Goal: Obtain resource: Download file/media

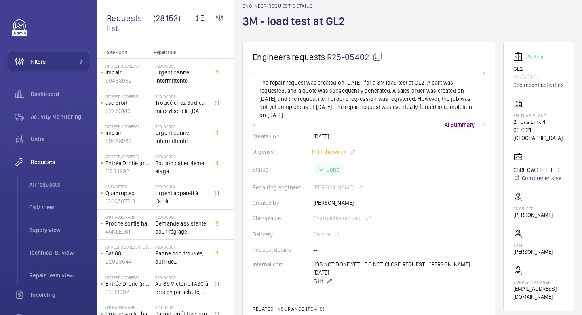
scroll to position [39, 0]
